Goal: Check status: Check status

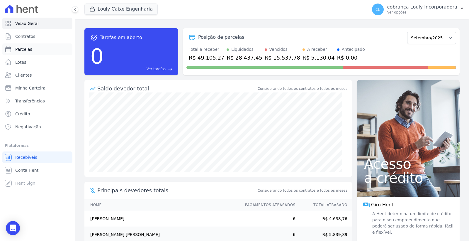
click at [27, 49] on span "Parcelas" at bounding box center [23, 49] width 17 height 6
click at [28, 75] on span "Clientes" at bounding box center [23, 75] width 16 height 6
select select
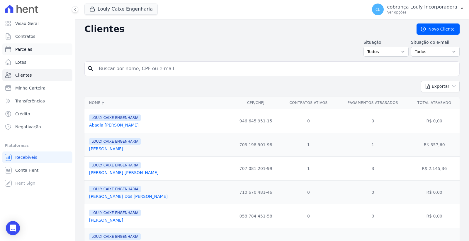
click at [33, 51] on link "Parcelas" at bounding box center [37, 49] width 70 height 12
select select
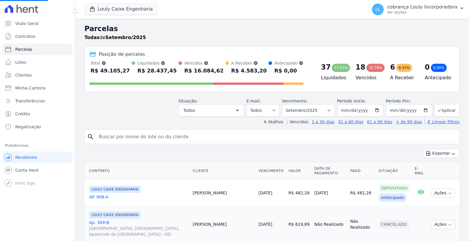
click at [127, 137] on input "search" at bounding box center [276, 137] width 362 height 12
select select
click at [182, 137] on input "search" at bounding box center [276, 137] width 362 height 12
click at [146, 133] on input "search" at bounding box center [276, 137] width 362 height 12
paste input "THAMIRES [PERSON_NAME]"
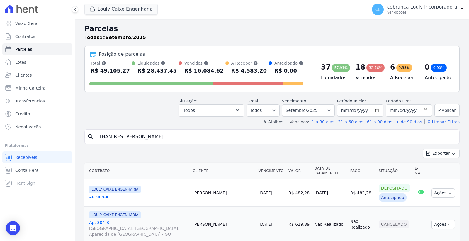
type input "THAMIRES [PERSON_NAME]"
select select
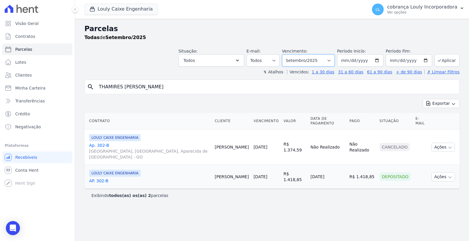
click at [330, 64] on select "Filtrar por período ──────── Todos os meses Setembro/2024 Outubro/2024 Novembro…" at bounding box center [308, 60] width 53 height 12
select select "10/2025"
click at [291, 54] on select "Filtrar por período ──────── Todos os meses Setembro/2024 Outubro/2024 Novembro…" at bounding box center [308, 60] width 53 height 12
select select
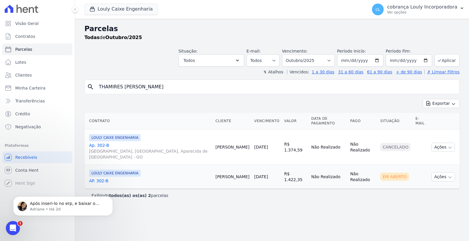
click at [99, 178] on link "AP. 302-B" at bounding box center [150, 181] width 122 height 6
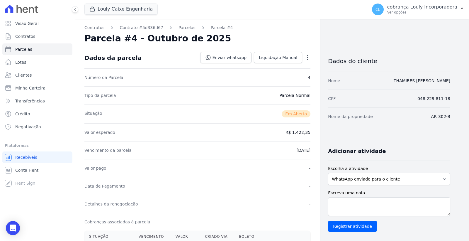
scroll to position [130, 0]
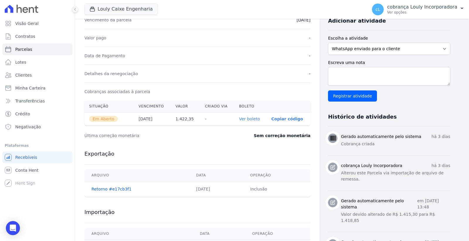
click at [245, 118] on link "Ver boleto" at bounding box center [249, 118] width 21 height 5
